Goal: Browse casually: Explore the website without a specific task or goal

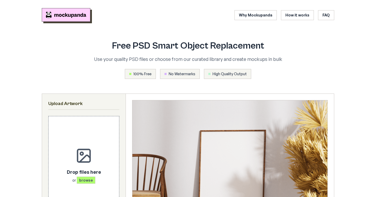
click at [79, 17] on img "Mockupanda home" at bounding box center [66, 15] width 49 height 14
click at [79, 18] on img "Mockupanda home" at bounding box center [66, 15] width 49 height 14
click at [79, 20] on img "Mockupanda home" at bounding box center [66, 15] width 49 height 14
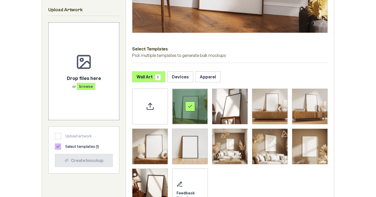
scroll to position [225, 0]
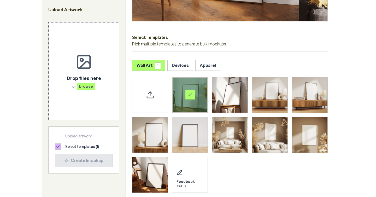
click at [159, 65] on span "1" at bounding box center [158, 65] width 6 height 7
click at [139, 68] on button "Wall Art 1" at bounding box center [148, 65] width 33 height 11
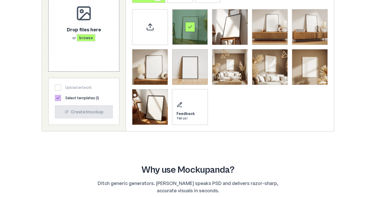
scroll to position [0, 0]
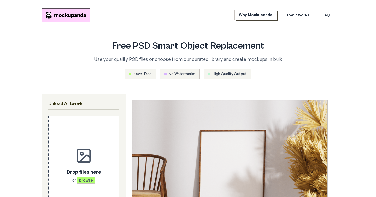
click at [262, 17] on link "Why Mockupanda" at bounding box center [256, 15] width 42 height 10
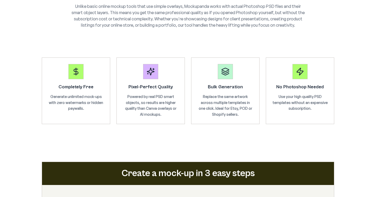
click at [234, 100] on p "Replace the same artwork across multiple templates in one click. Ideal for Etsy…" at bounding box center [225, 106] width 55 height 24
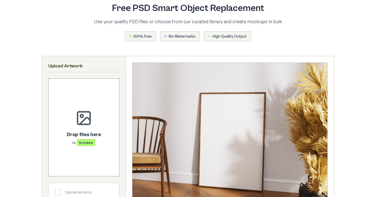
scroll to position [94, 0]
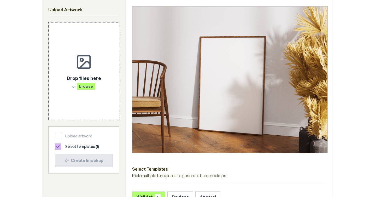
click at [59, 147] on icon at bounding box center [58, 146] width 4 height 4
click at [58, 147] on icon at bounding box center [58, 146] width 3 height 2
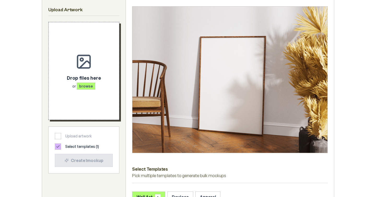
scroll to position [0, 0]
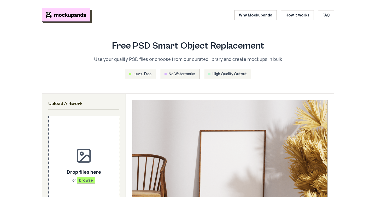
click at [62, 15] on img "Mockupanda home" at bounding box center [66, 15] width 49 height 14
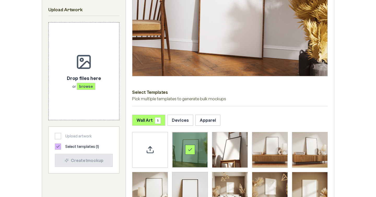
scroll to position [178, 0]
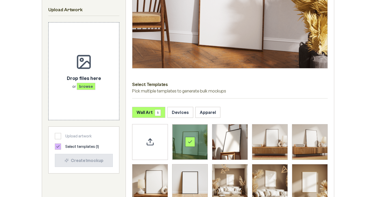
click at [186, 93] on p "Pick multiple templates to generate bulk mockups" at bounding box center [230, 91] width 196 height 6
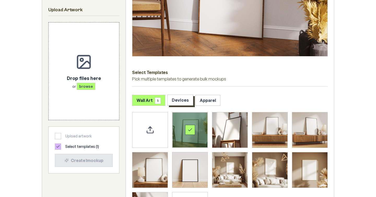
scroll to position [203, 0]
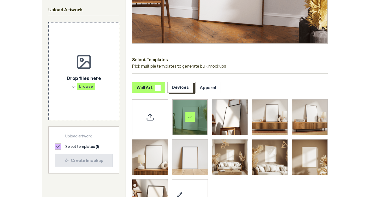
click at [184, 90] on button "Devices" at bounding box center [180, 87] width 26 height 11
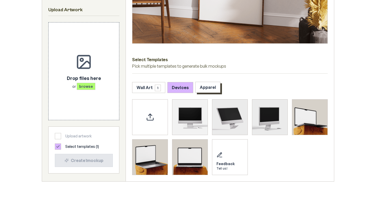
click at [202, 88] on button "Apparel" at bounding box center [207, 87] width 25 height 11
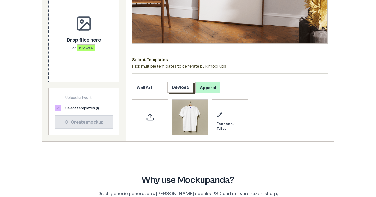
click at [180, 87] on button "Devices" at bounding box center [180, 87] width 26 height 11
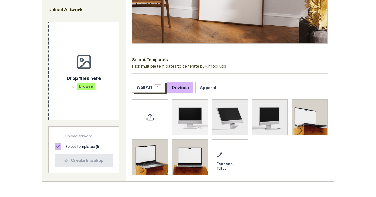
click at [157, 87] on span "1" at bounding box center [158, 87] width 6 height 7
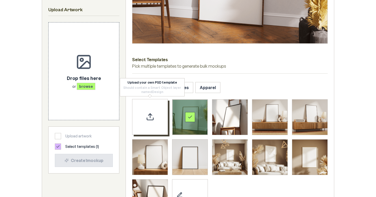
click at [154, 111] on div "Upload custom PSD template" at bounding box center [150, 117] width 36 height 36
